Goal: Transaction & Acquisition: Purchase product/service

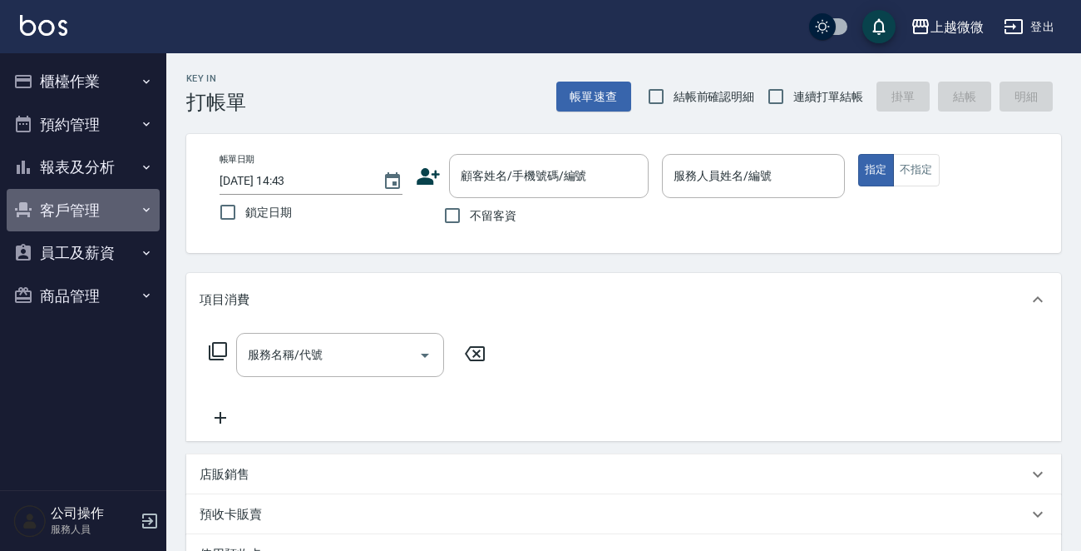
click at [88, 209] on button "客戶管理" at bounding box center [83, 210] width 153 height 43
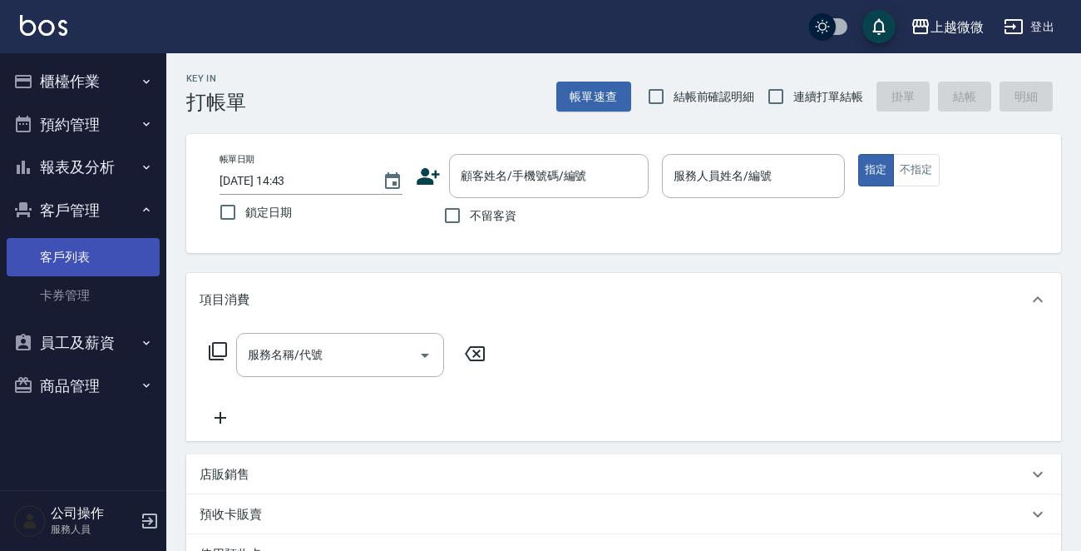
click at [76, 254] on link "客戶列表" at bounding box center [83, 257] width 153 height 38
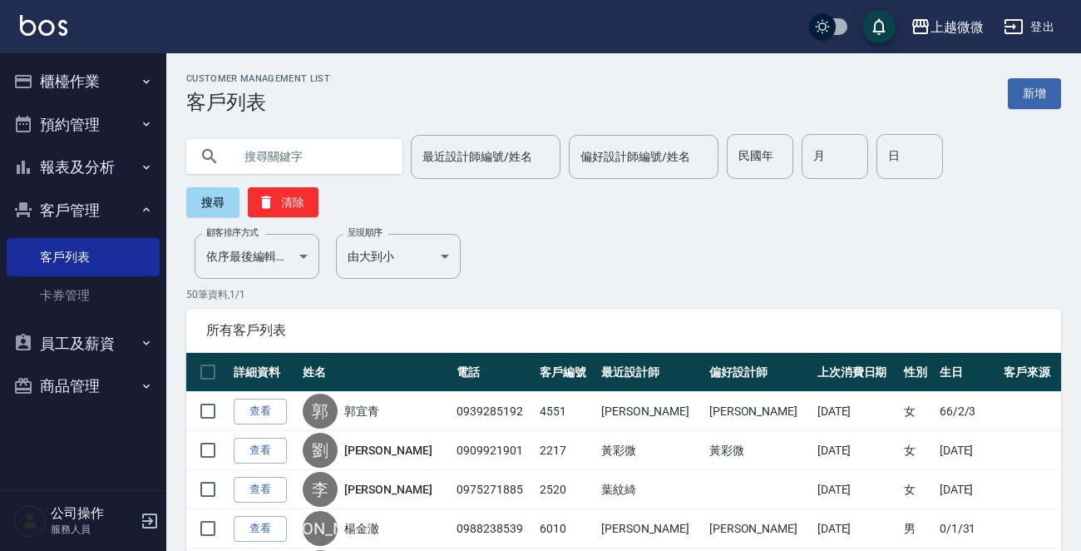
click at [83, 82] on button "櫃檯作業" at bounding box center [83, 81] width 153 height 43
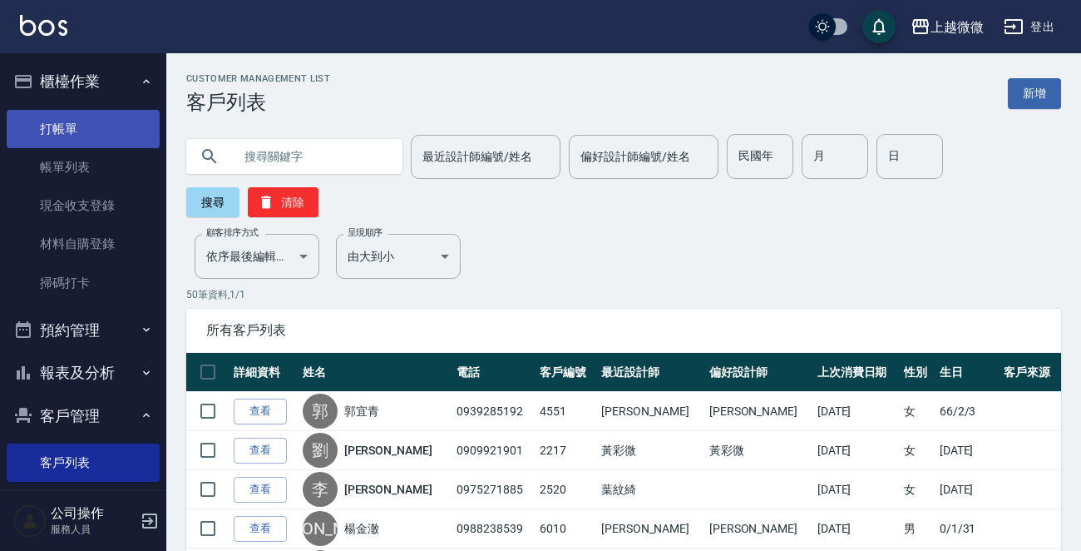
click at [72, 137] on link "打帳單" at bounding box center [83, 129] width 153 height 38
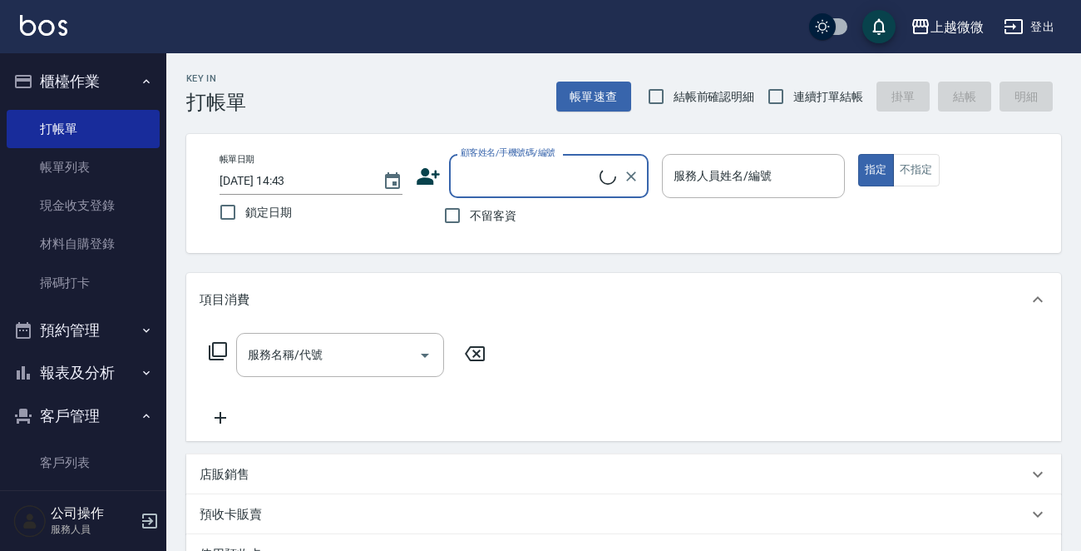
click at [541, 170] on input "顧客姓名/手機號碼/編號" at bounding box center [528, 175] width 143 height 29
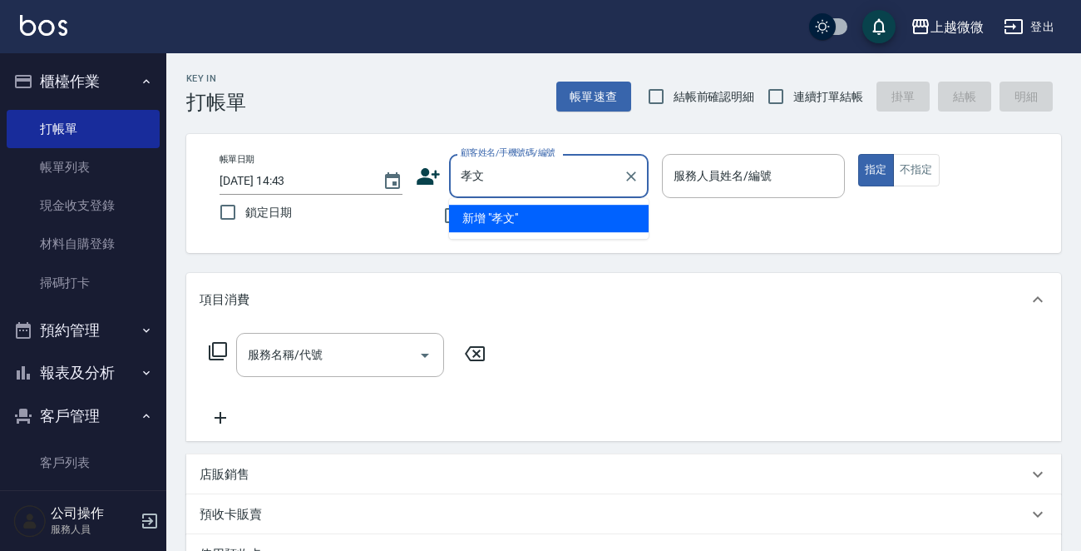
type input "校"
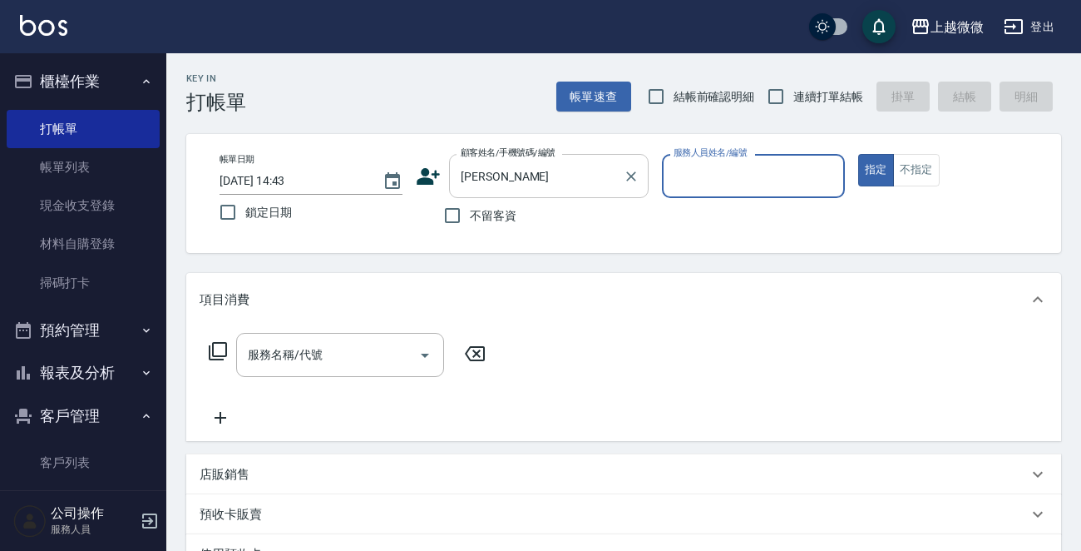
click at [539, 168] on input "[PERSON_NAME]" at bounding box center [537, 175] width 160 height 29
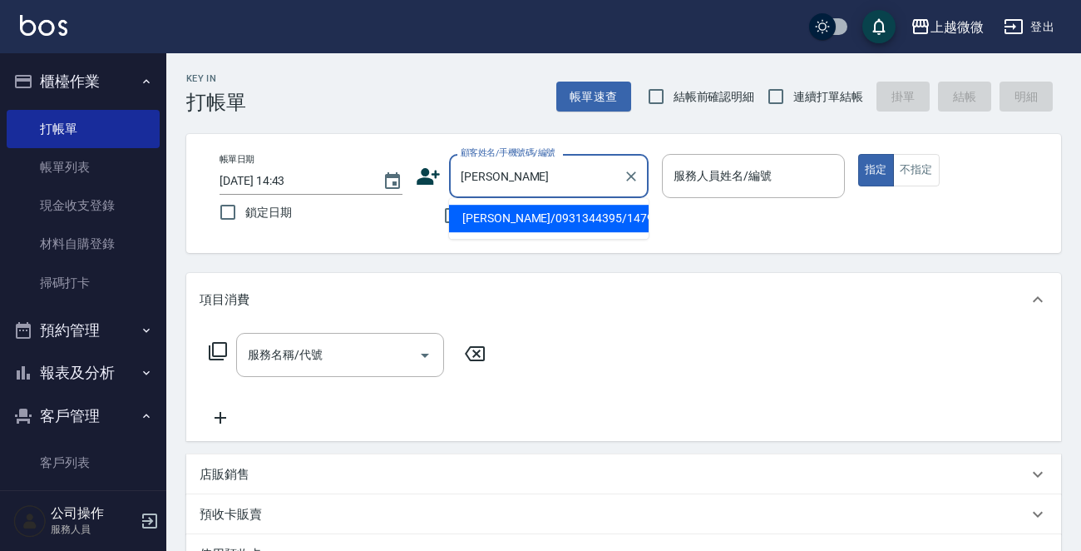
click at [509, 212] on li "[PERSON_NAME]/0931344395/1479" at bounding box center [549, 218] width 200 height 27
type input "[PERSON_NAME]/0931344395/1479"
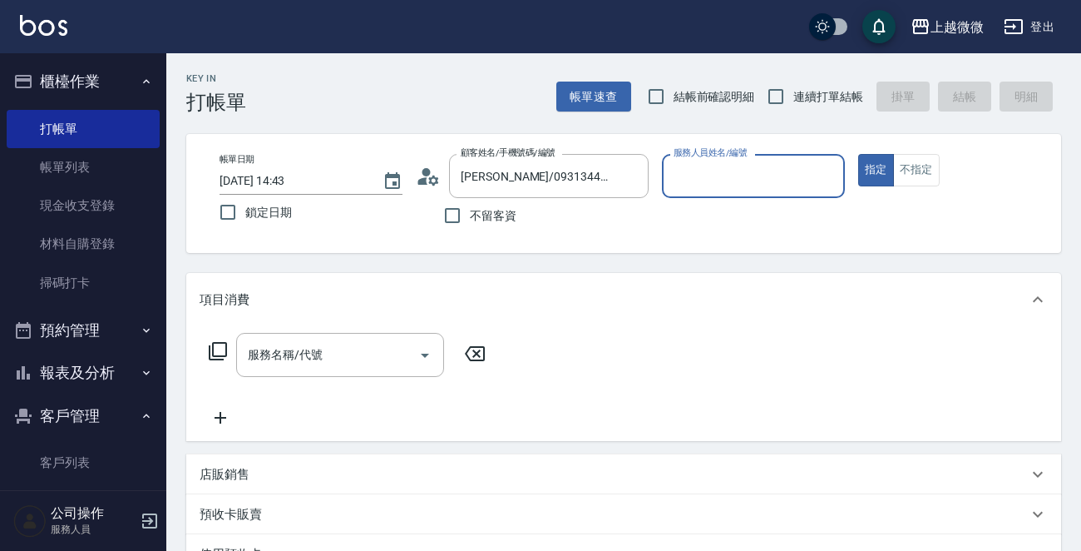
type input "Vivi-6"
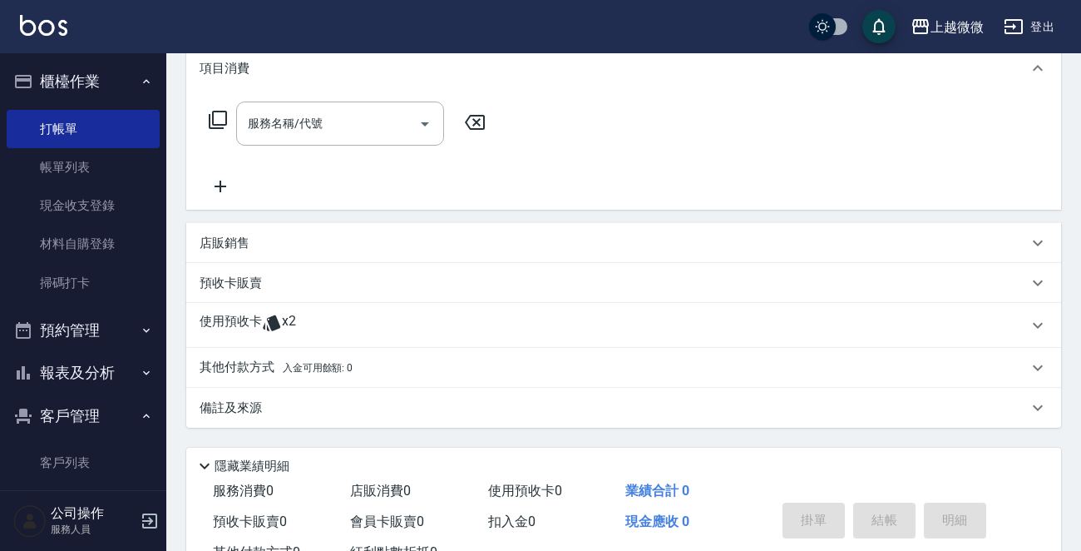
scroll to position [292, 0]
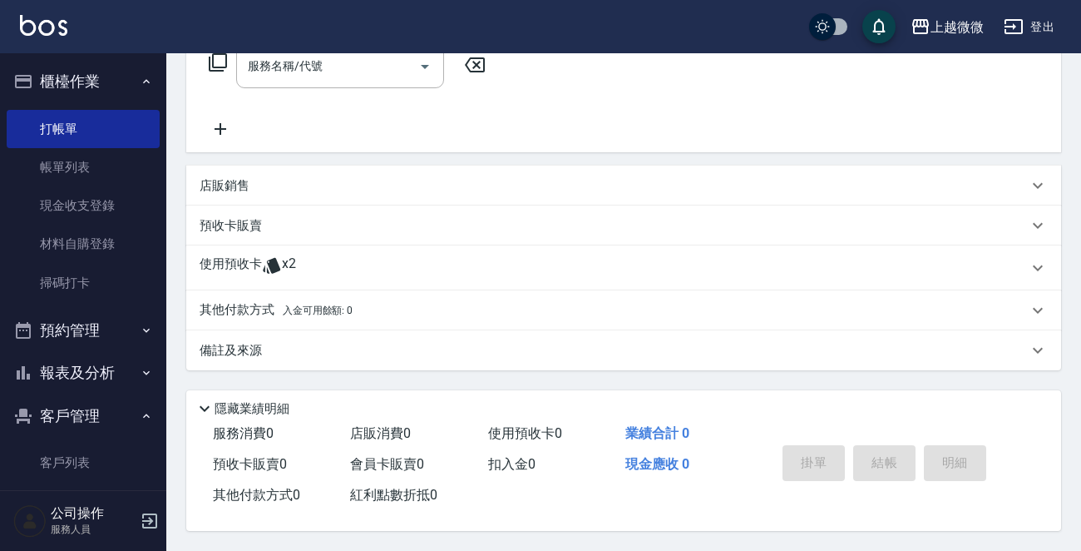
click at [216, 259] on p "使用預收卡" at bounding box center [231, 267] width 62 height 25
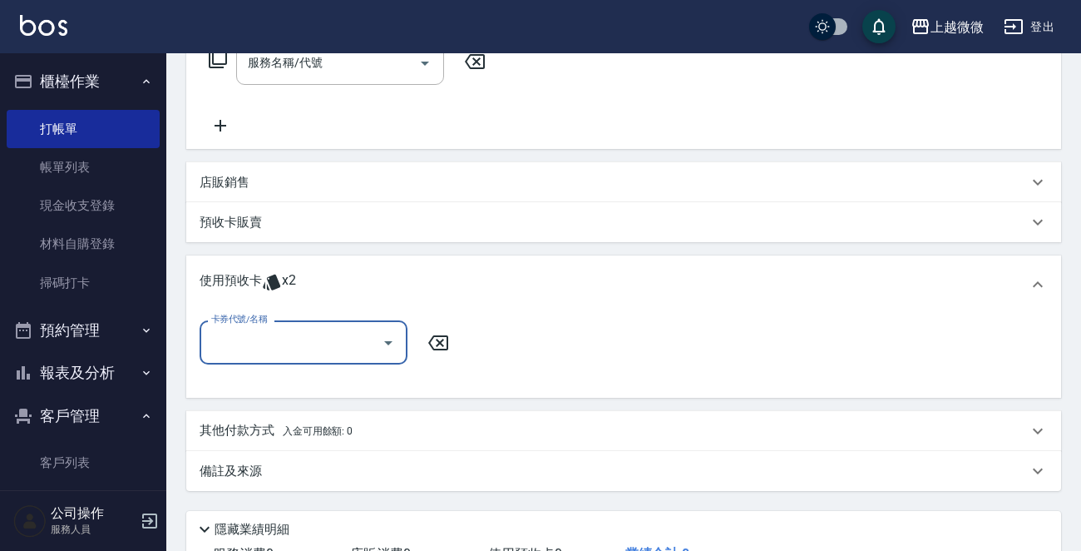
scroll to position [0, 0]
click at [247, 336] on input "卡券代號/名稱" at bounding box center [291, 342] width 168 height 29
